Goal: Navigation & Orientation: Find specific page/section

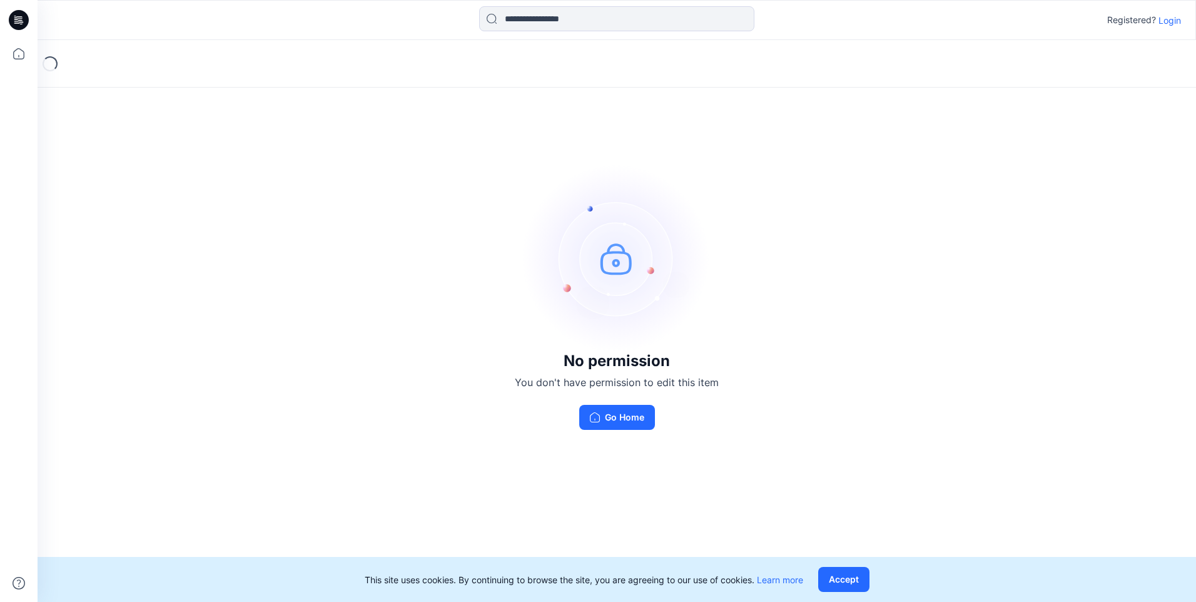
drag, startPoint x: 632, startPoint y: 413, endPoint x: 630, endPoint y: 430, distance: 17.0
click at [632, 413] on button "Go Home" at bounding box center [617, 417] width 76 height 25
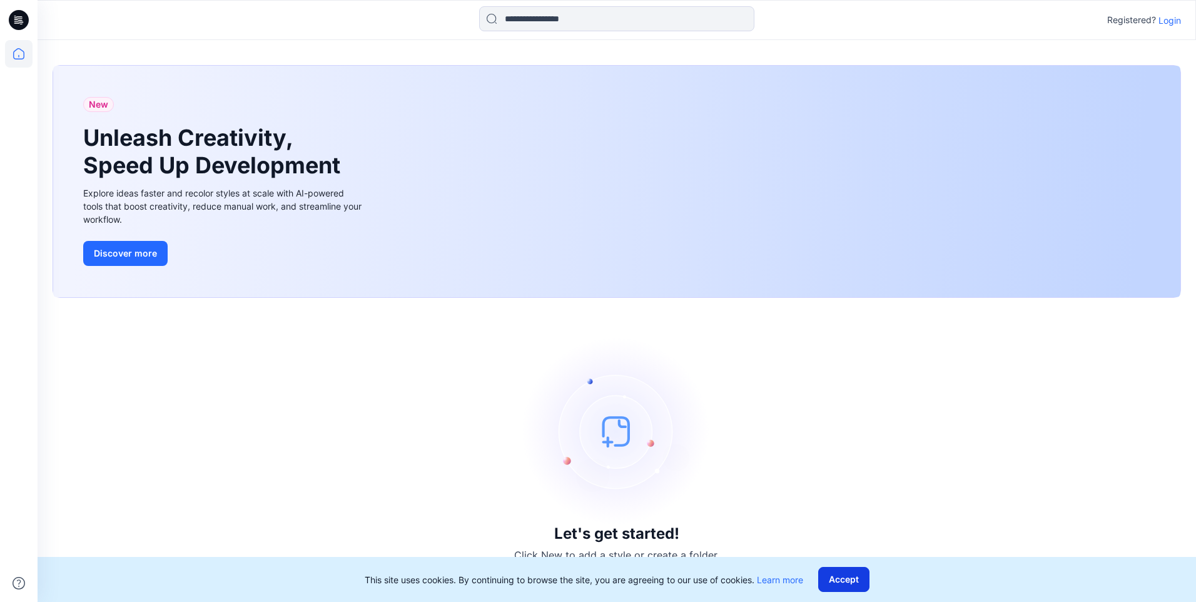
click at [846, 580] on button "Accept" at bounding box center [843, 579] width 51 height 25
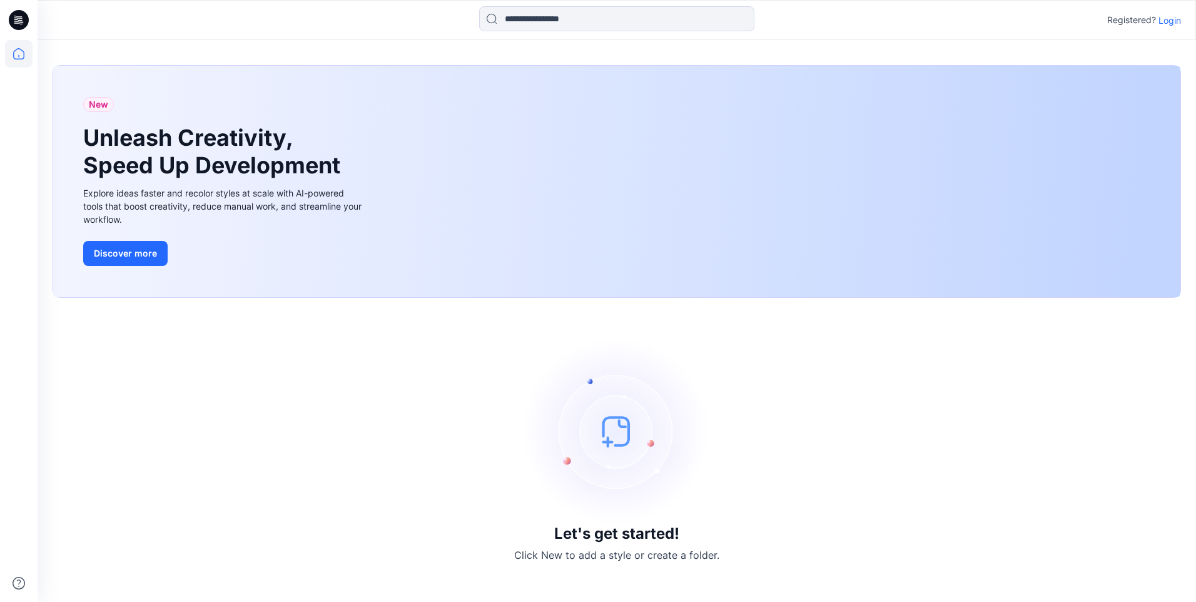
click at [1171, 19] on p "Login" at bounding box center [1169, 20] width 23 height 13
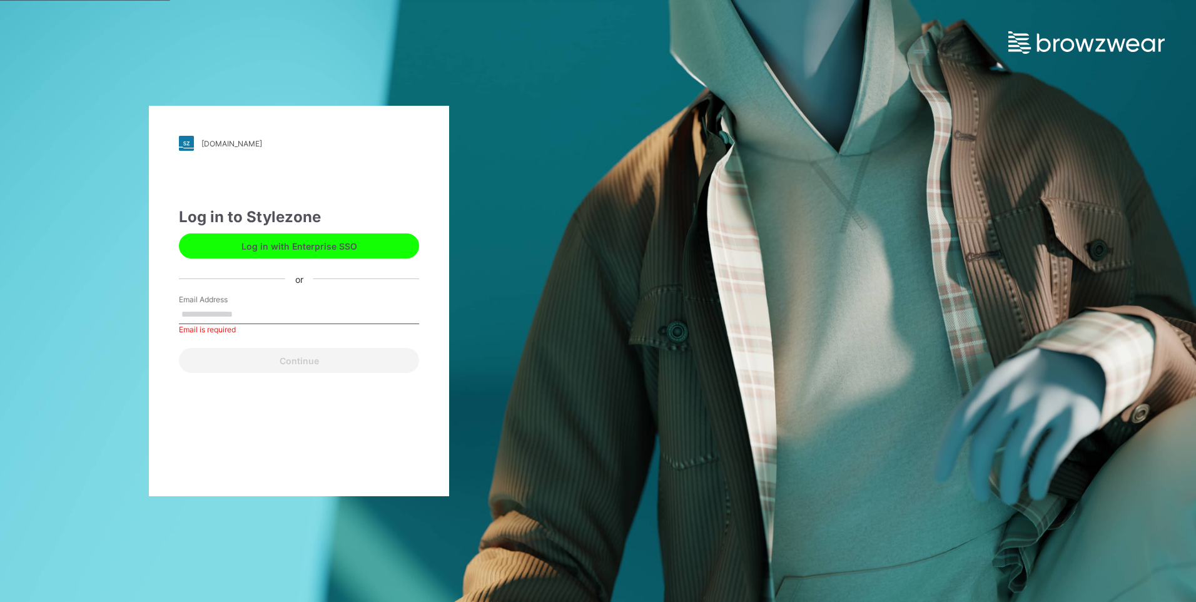
click at [228, 313] on input "Email Address" at bounding box center [299, 314] width 240 height 19
paste input "**********"
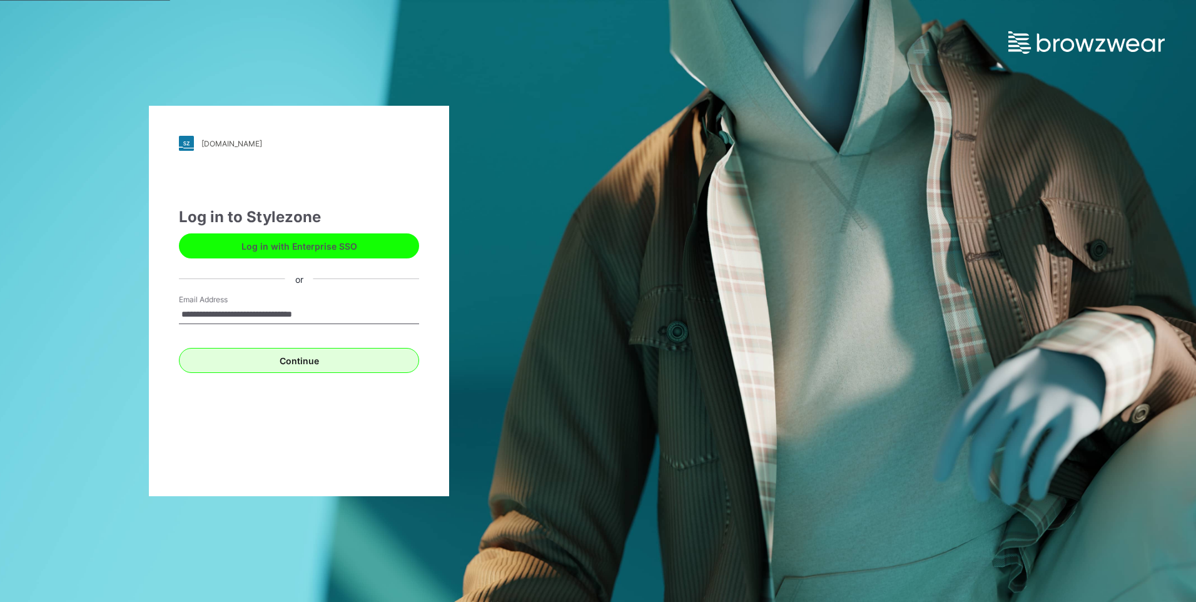
type input "**********"
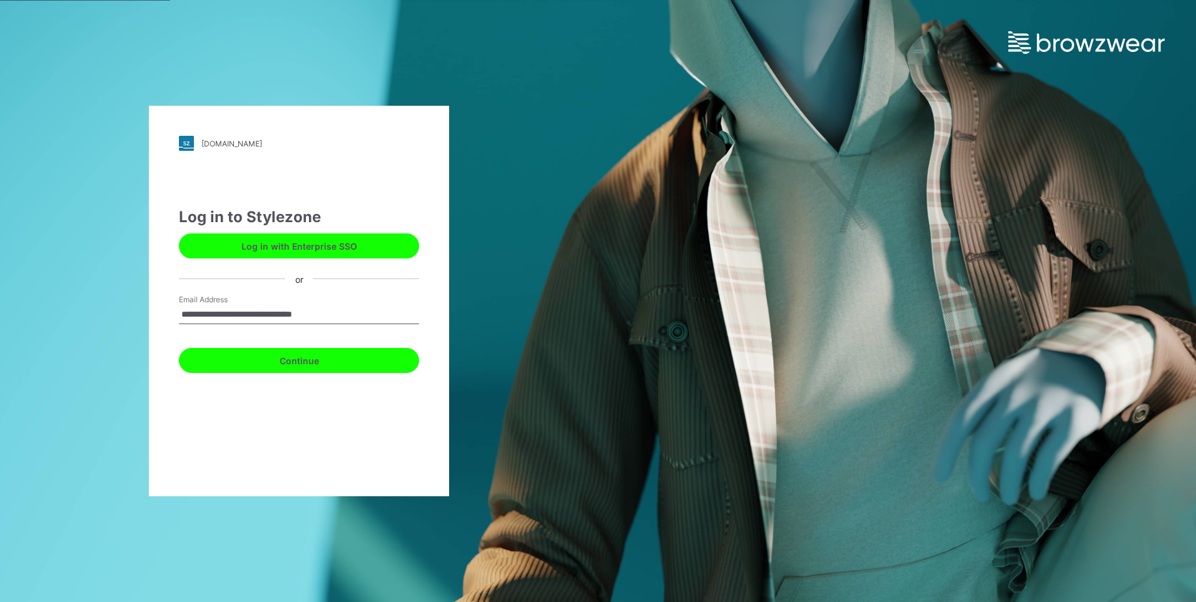
click at [310, 356] on button "Continue" at bounding box center [299, 360] width 240 height 25
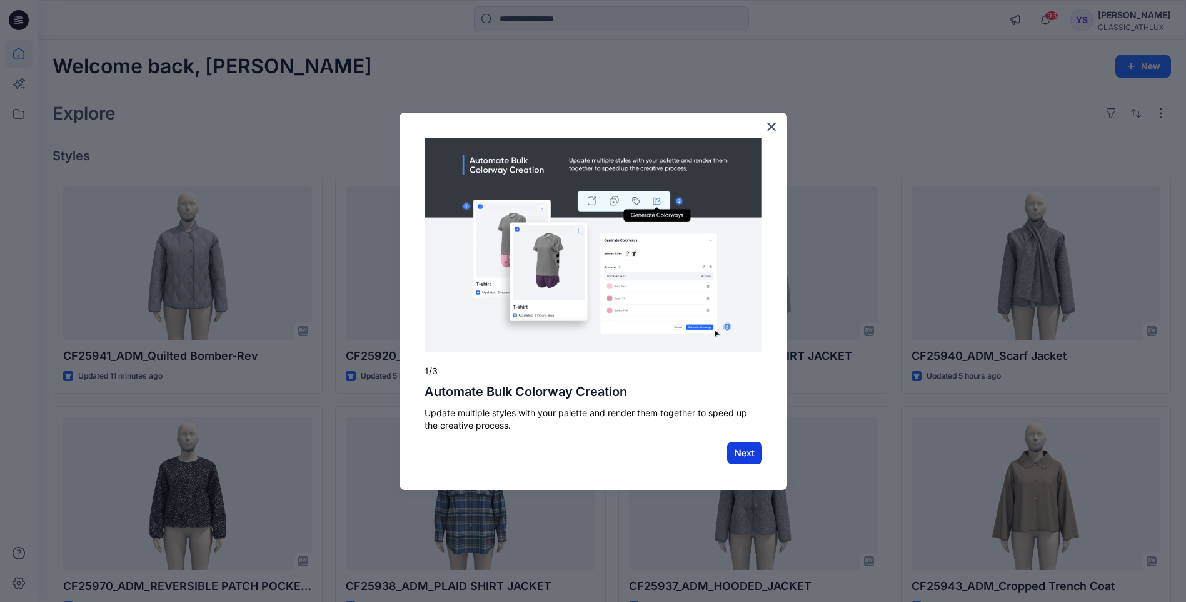
click at [749, 449] on button "Next" at bounding box center [744, 453] width 35 height 23
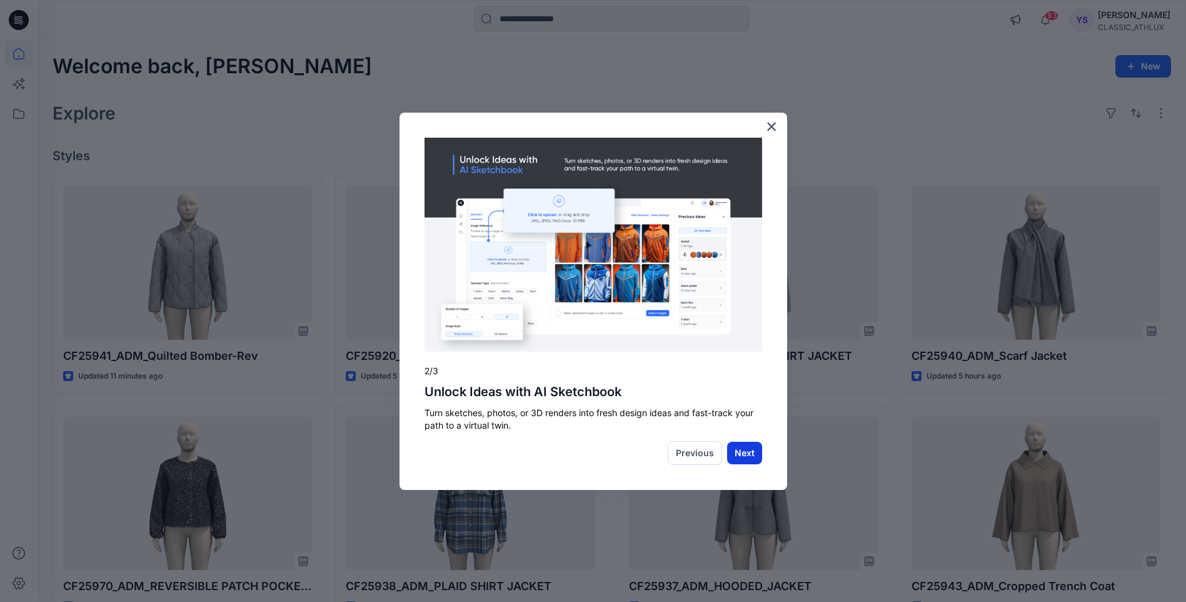
click at [749, 449] on button "Next" at bounding box center [744, 453] width 35 height 23
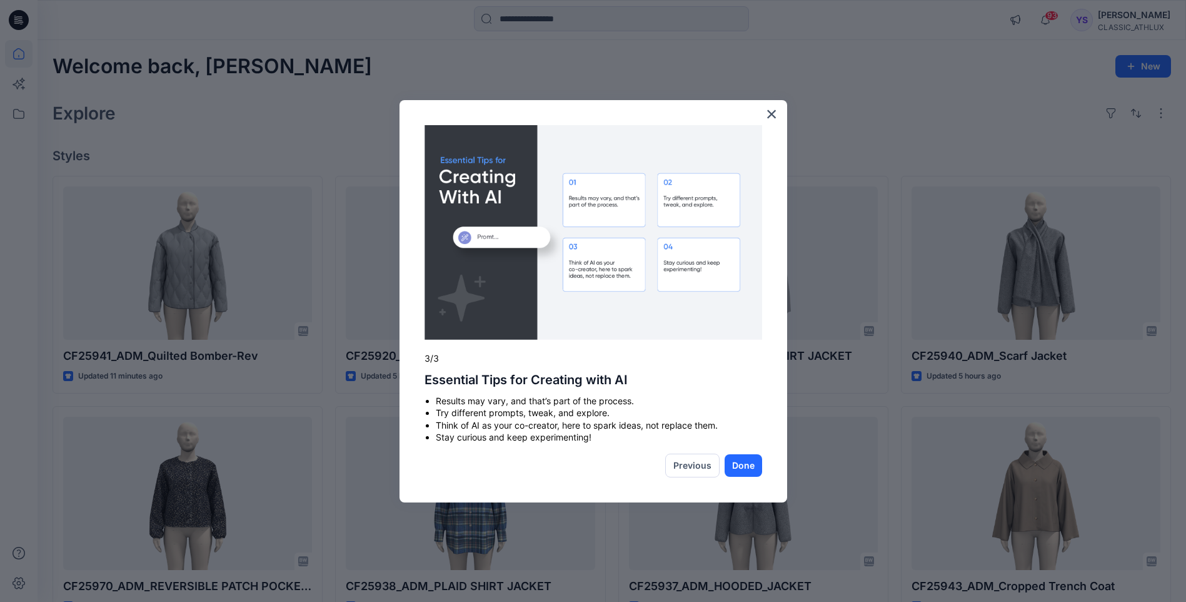
click at [749, 449] on div "× 3/3 Essential Tips for Creating with AI Results may vary, and that’s part of …" at bounding box center [594, 301] width 388 height 402
click at [747, 463] on button "Done" at bounding box center [744, 465] width 38 height 23
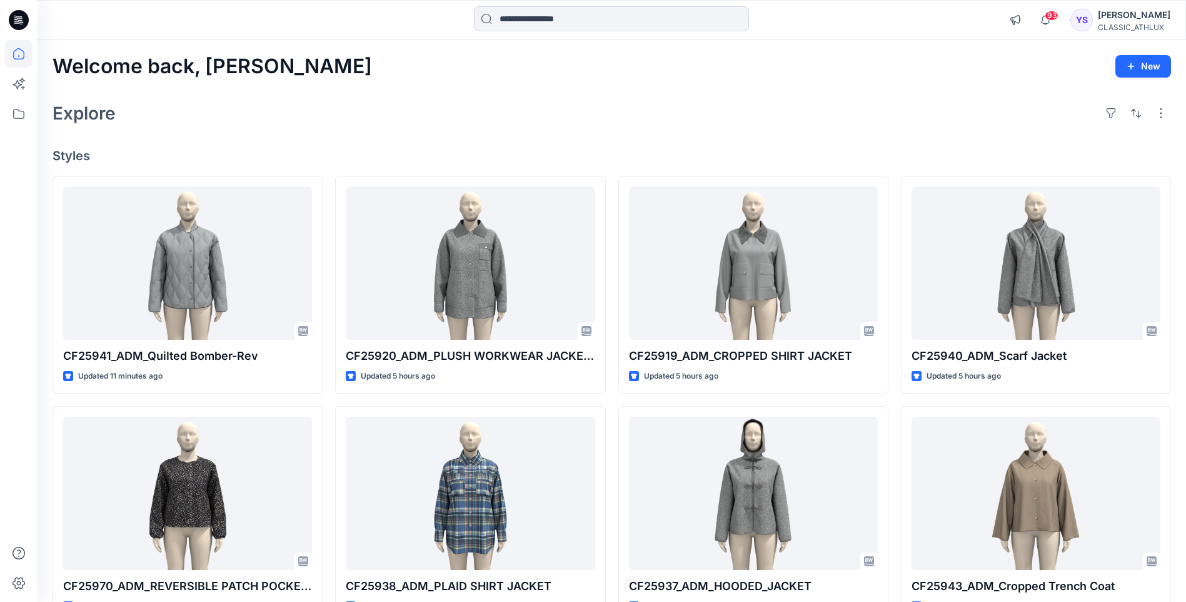
click at [1054, 7] on div "93 Notifications Rajkumar Cfai shared CF25941_ADM_Quilted Bomber-Rev in Interna…" at bounding box center [1087, 20] width 168 height 28
click at [1050, 18] on span "93" at bounding box center [1052, 16] width 14 height 10
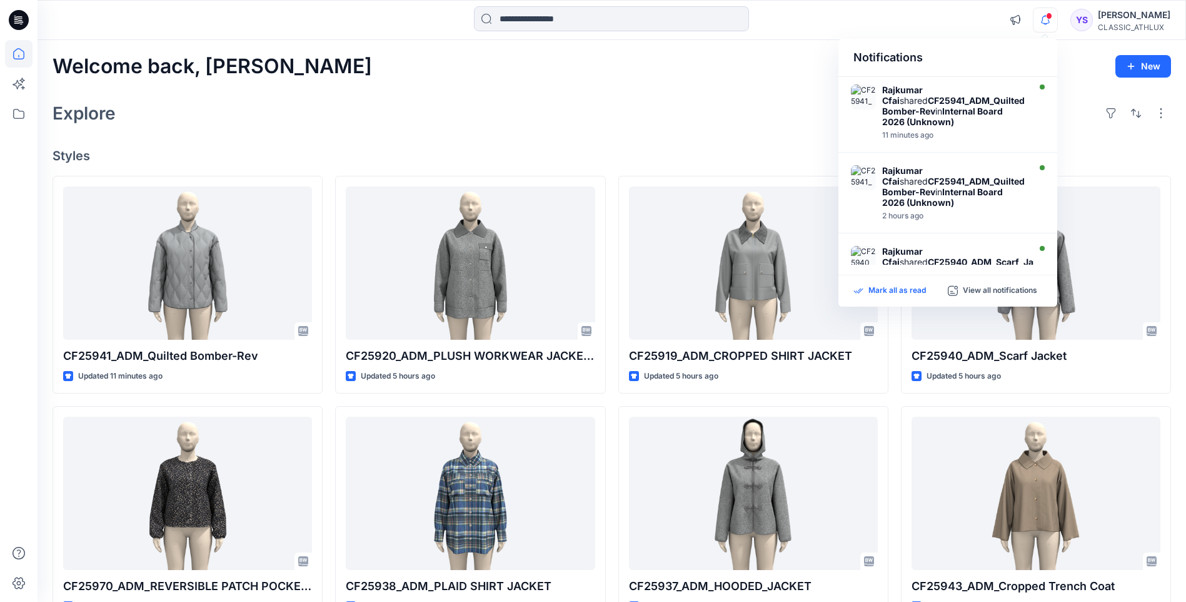
click at [907, 288] on p "Mark all as read" at bounding box center [898, 290] width 58 height 11
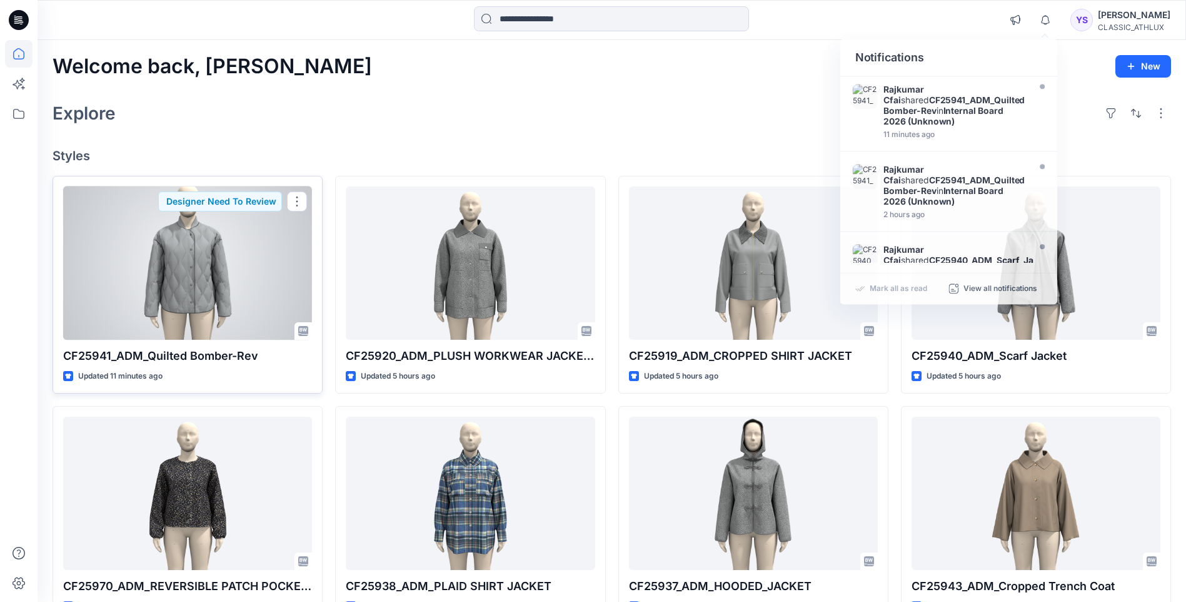
click at [238, 266] on div at bounding box center [187, 262] width 249 height 153
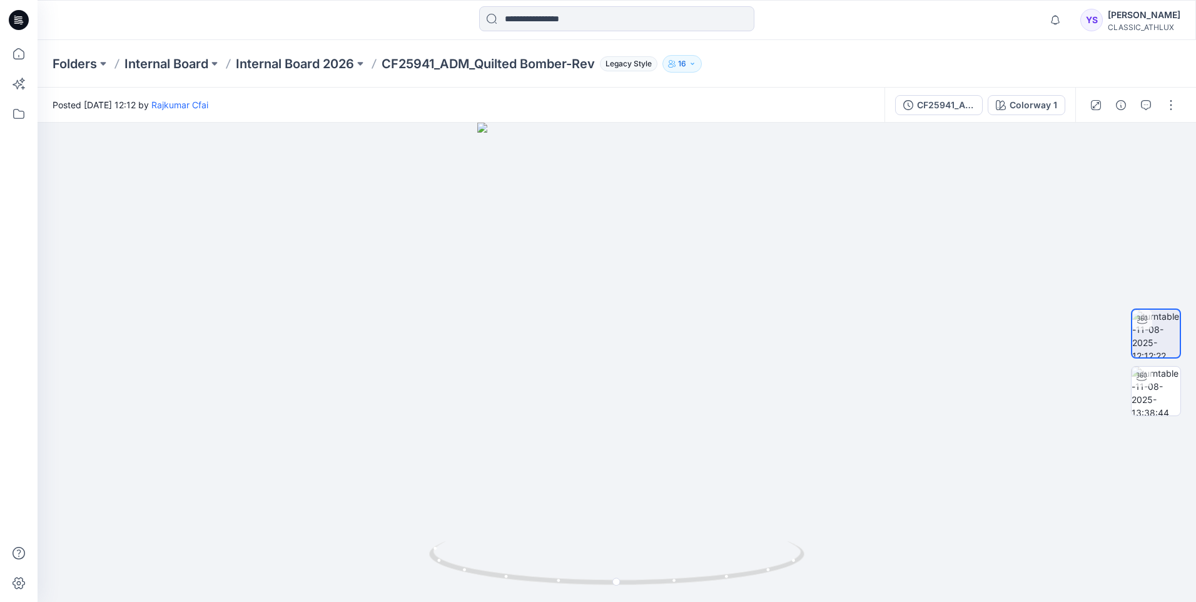
click at [18, 23] on icon at bounding box center [17, 23] width 6 height 1
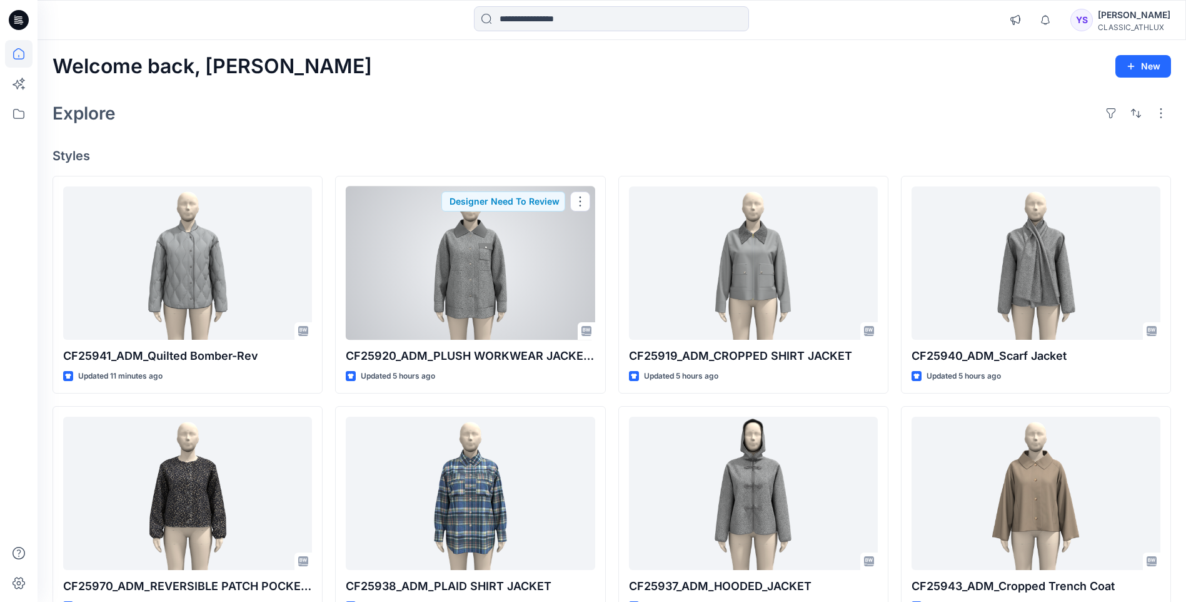
click at [388, 226] on div at bounding box center [470, 262] width 249 height 153
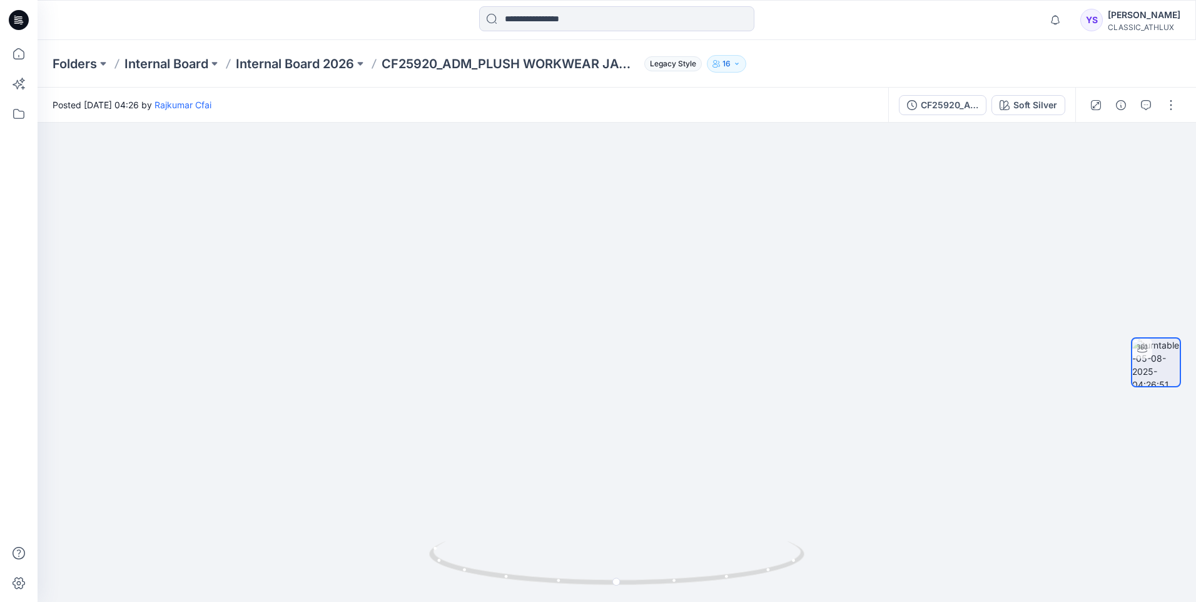
click at [25, 19] on icon at bounding box center [19, 20] width 20 height 20
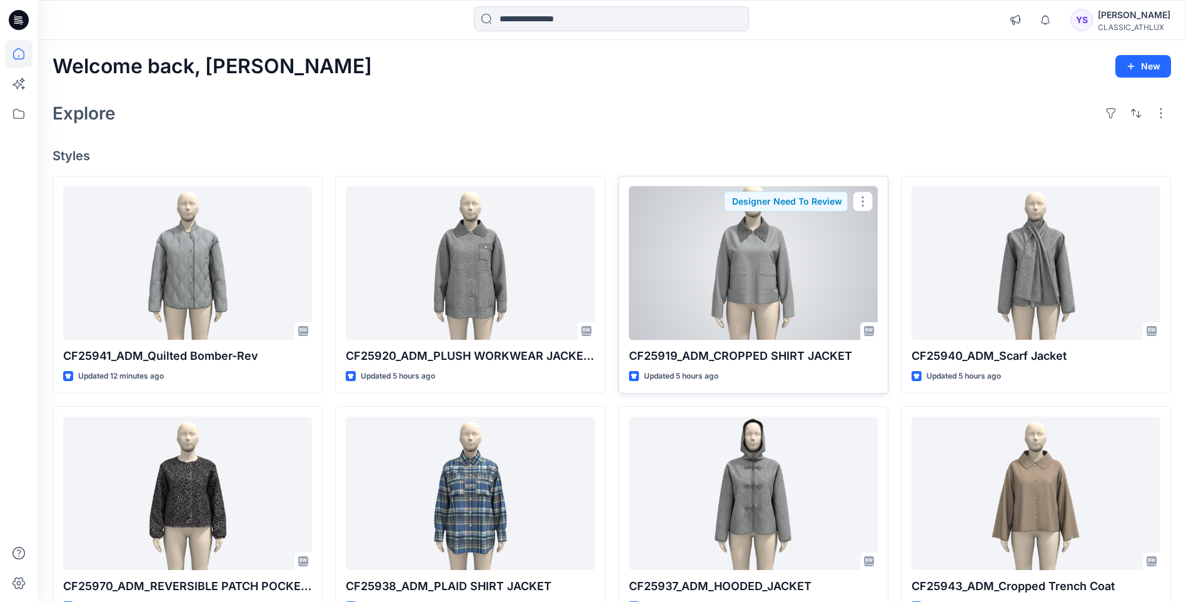
click at [700, 297] on div at bounding box center [753, 262] width 249 height 153
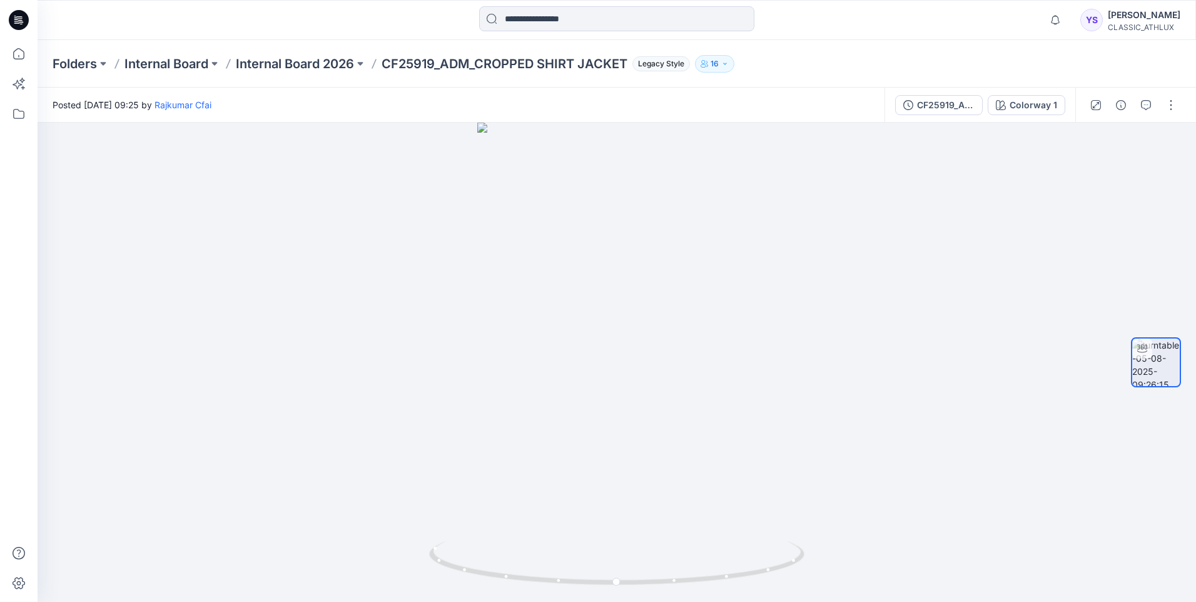
click at [21, 20] on icon at bounding box center [19, 20] width 20 height 20
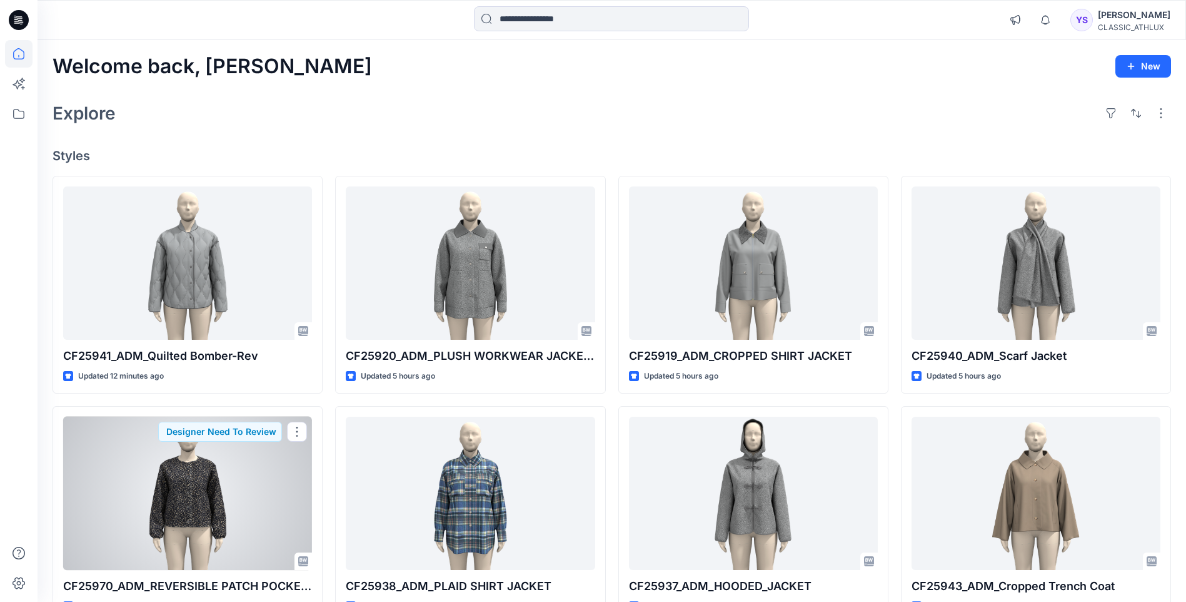
click at [191, 499] on div at bounding box center [187, 493] width 249 height 153
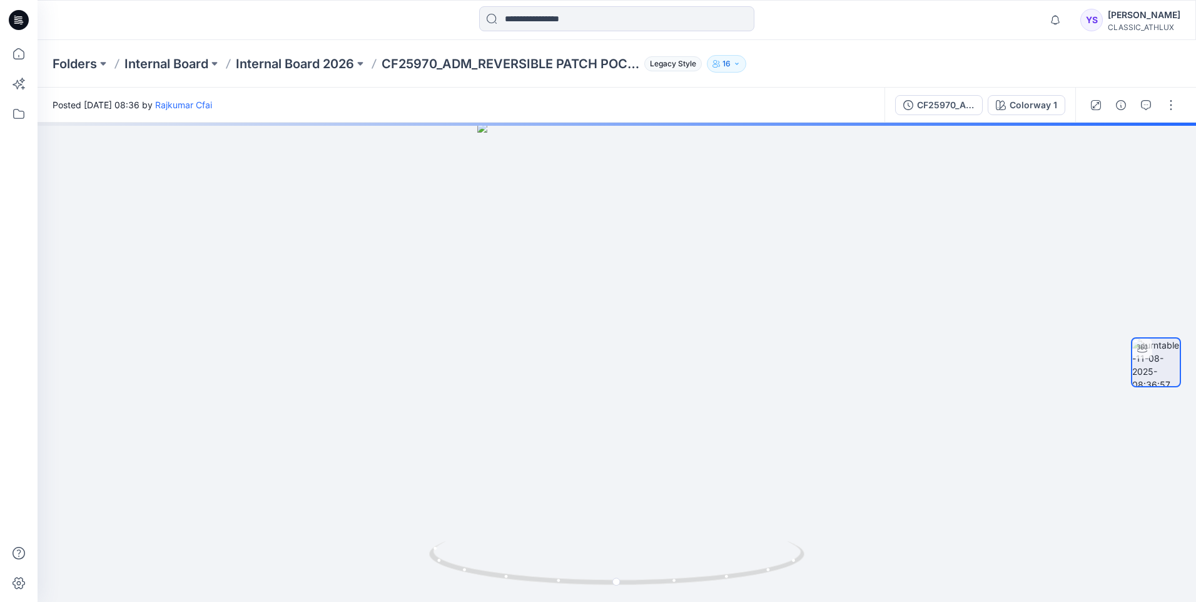
click at [17, 22] on icon at bounding box center [19, 20] width 20 height 20
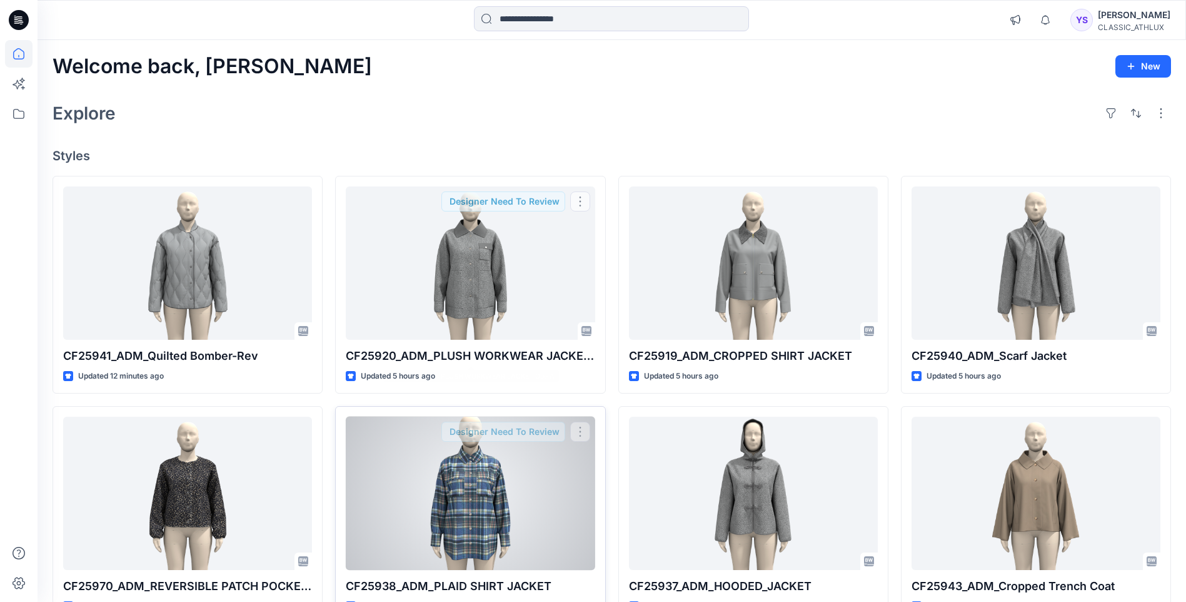
click at [443, 463] on div at bounding box center [470, 493] width 249 height 153
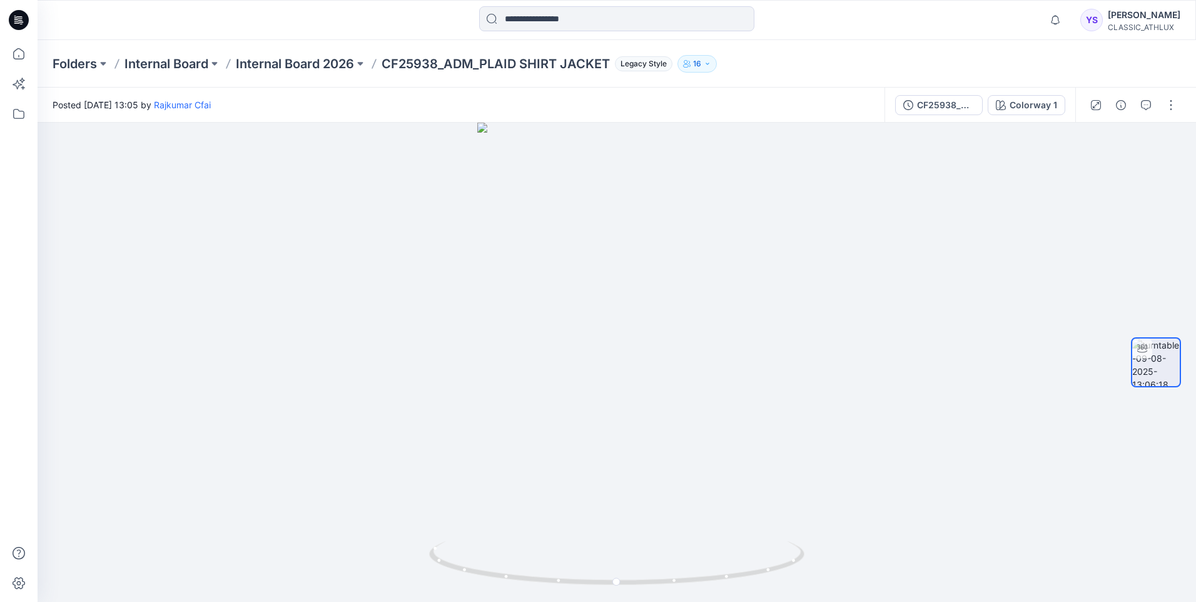
click at [16, 20] on icon at bounding box center [19, 20] width 20 height 20
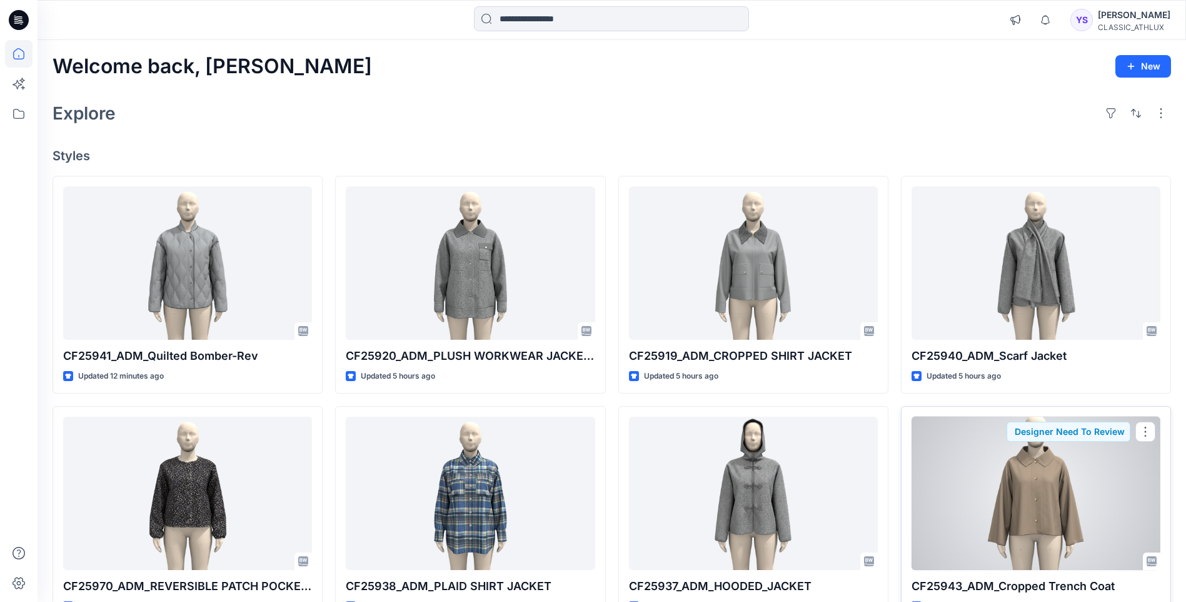
scroll to position [63, 0]
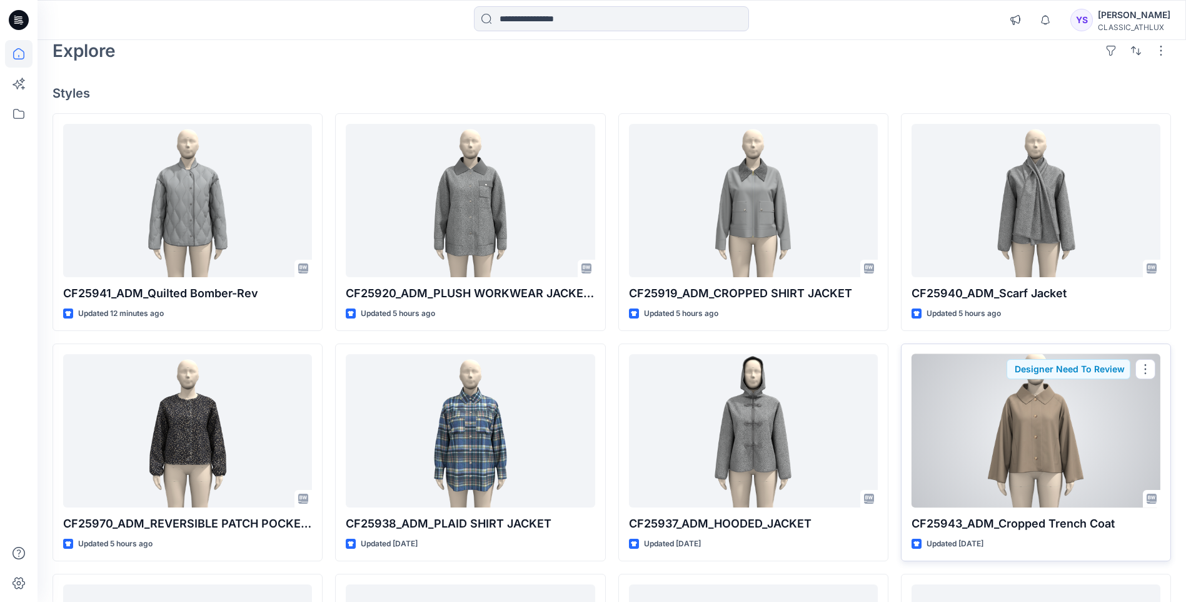
click at [1052, 445] on div at bounding box center [1036, 430] width 249 height 153
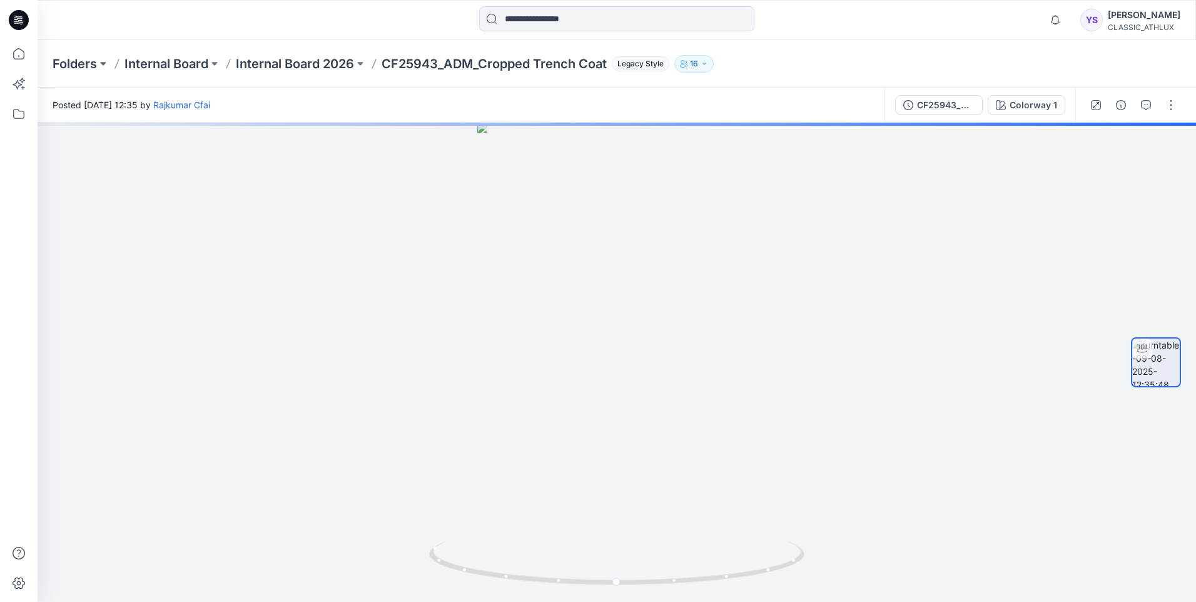
click at [23, 22] on icon at bounding box center [21, 22] width 4 height 1
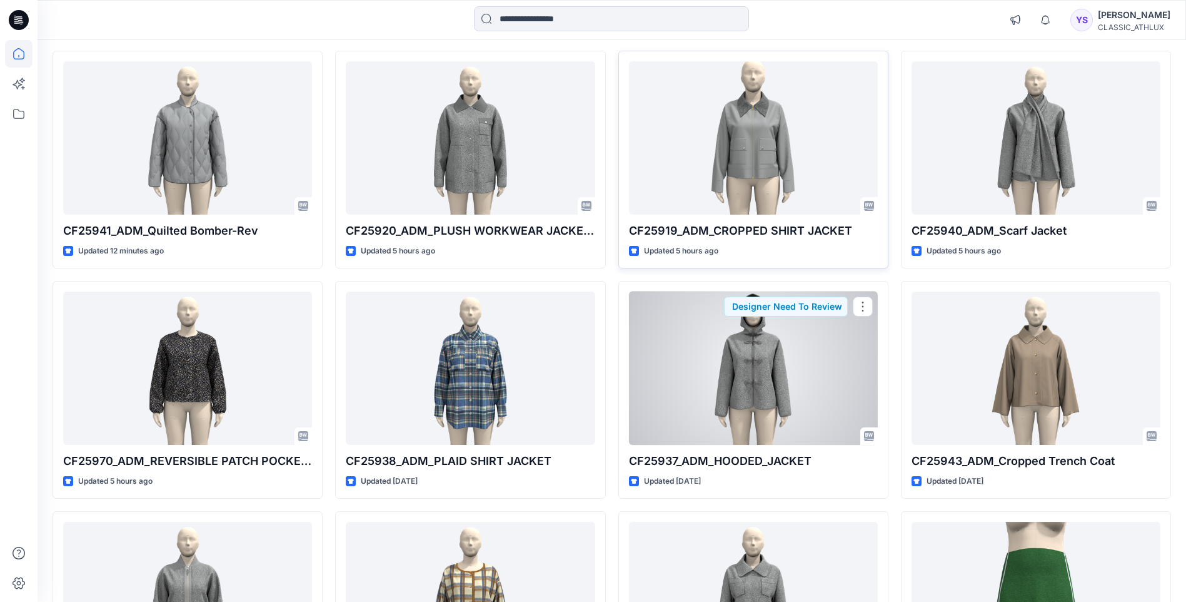
scroll to position [250, 0]
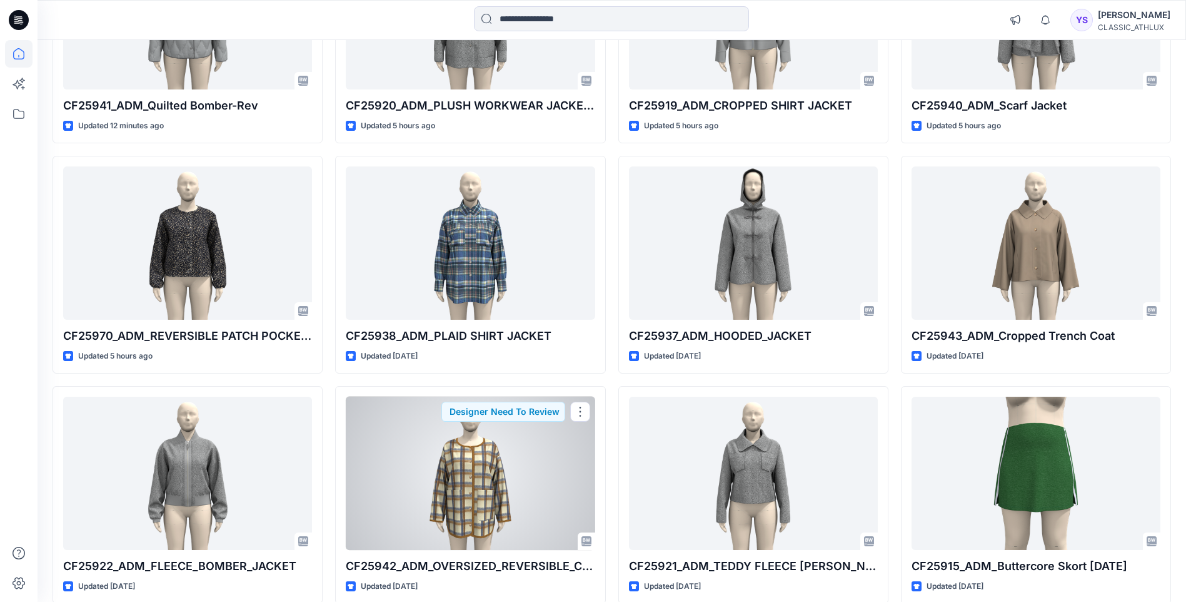
click at [454, 477] on div at bounding box center [470, 473] width 249 height 153
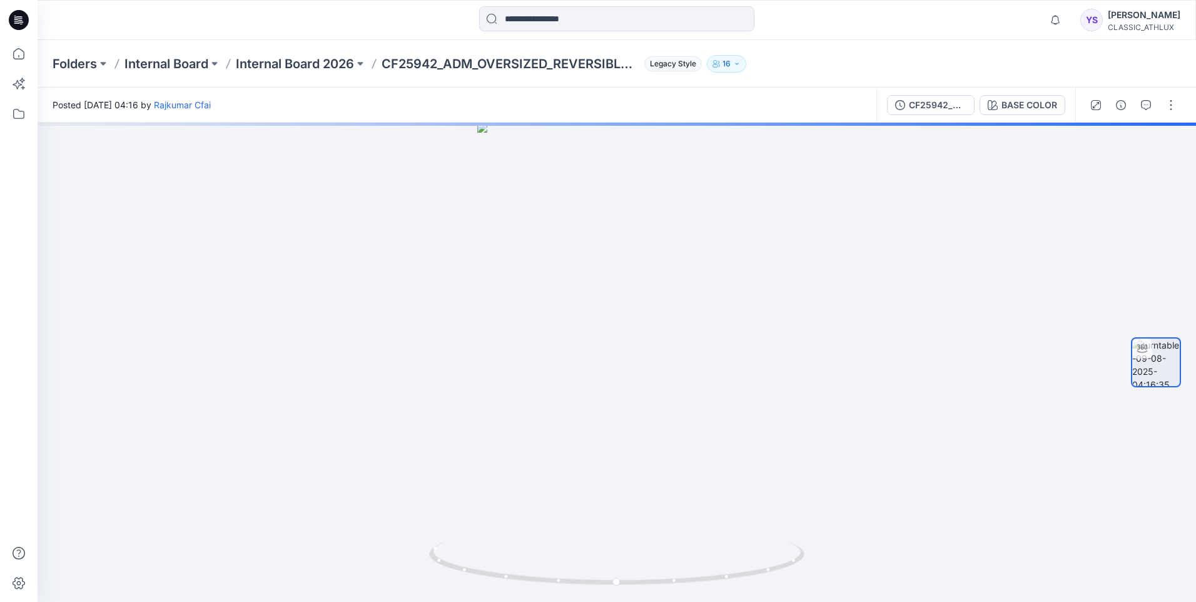
click at [21, 17] on icon at bounding box center [19, 20] width 20 height 40
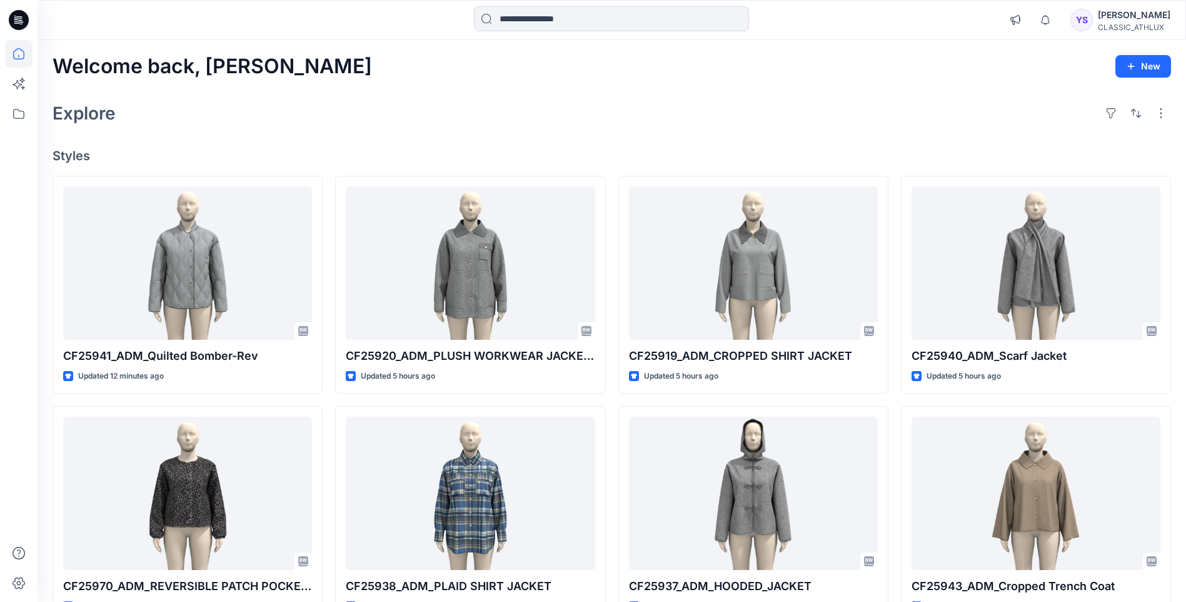
click at [16, 13] on icon at bounding box center [19, 20] width 20 height 20
click at [17, 17] on icon at bounding box center [19, 16] width 6 height 1
